Goal: Communication & Community: Ask a question

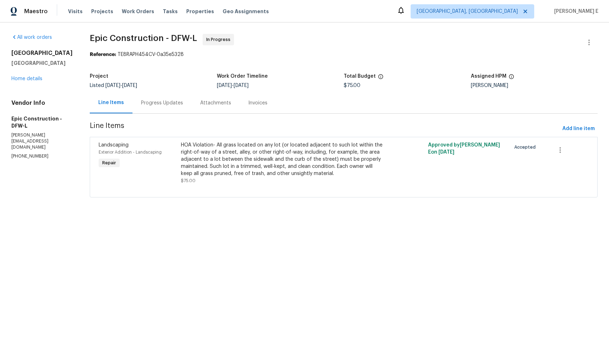
click at [145, 104] on div "Progress Updates" at bounding box center [162, 102] width 42 height 7
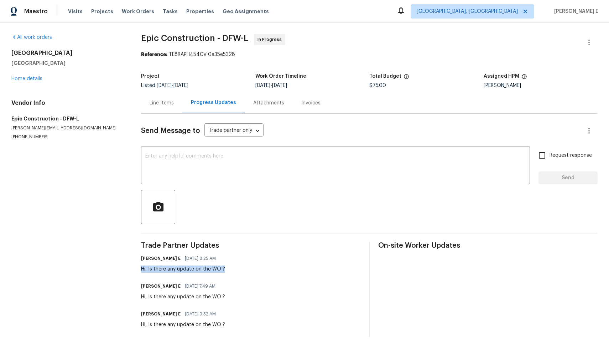
drag, startPoint x: 140, startPoint y: 270, endPoint x: 248, endPoint y: 270, distance: 107.9
click at [248, 270] on div "All work orders [STREET_ADDRESS] Home details Vendor Info Epic Construction - D…" at bounding box center [304, 184] width 609 height 325
copy div "Hi, Is there any update on the WO ?"
click at [206, 160] on textarea at bounding box center [335, 165] width 380 height 25
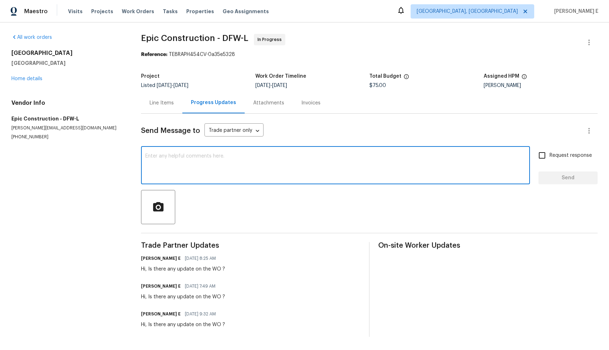
paste textarea "Hi, Is there any update on the WO ?"
type textarea "Hi, Is there any update on the WO ?"
click at [561, 177] on span "Send" at bounding box center [568, 177] width 48 height 9
